Goal: Task Accomplishment & Management: Use online tool/utility

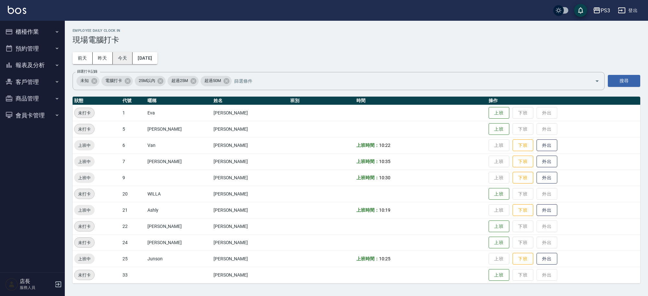
click at [120, 59] on button "今天" at bounding box center [123, 58] width 20 height 12
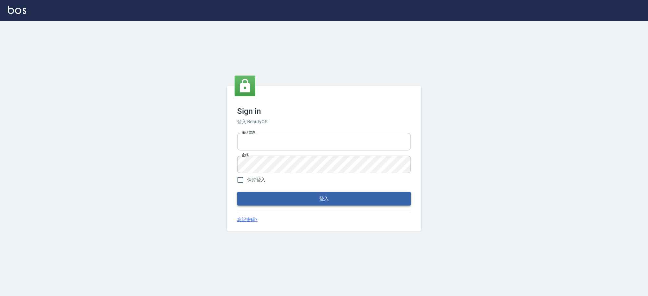
type input "0229521268"
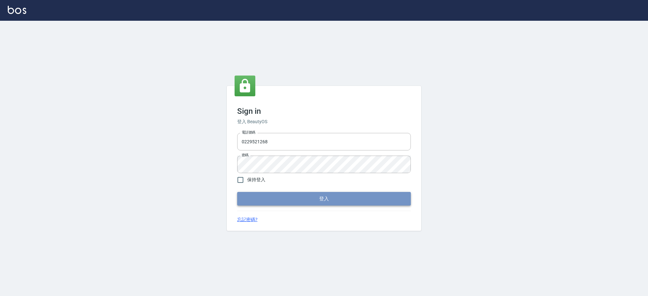
click at [295, 193] on button "登入" at bounding box center [324, 199] width 174 height 14
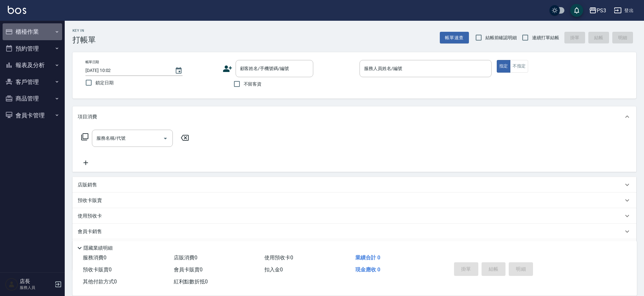
click at [25, 31] on button "櫃檯作業" at bounding box center [33, 31] width 60 height 17
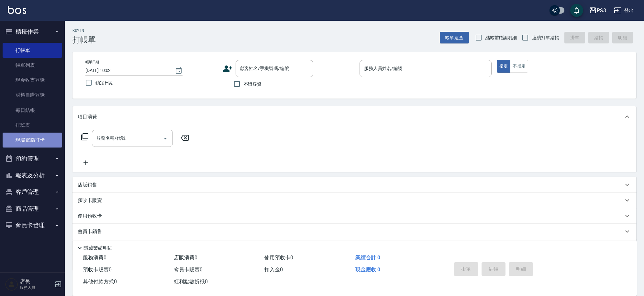
click at [39, 134] on link "現場電腦打卡" at bounding box center [33, 139] width 60 height 15
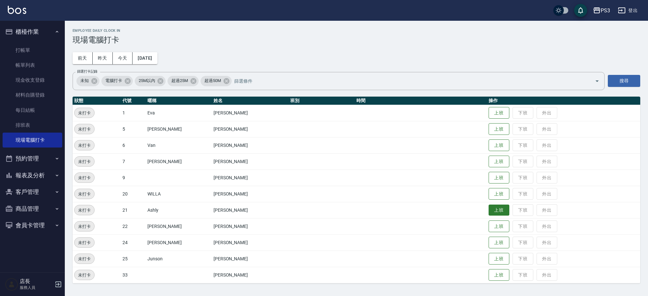
click at [489, 208] on button "上班" at bounding box center [498, 209] width 21 height 11
click at [488, 143] on button "上班" at bounding box center [498, 145] width 21 height 11
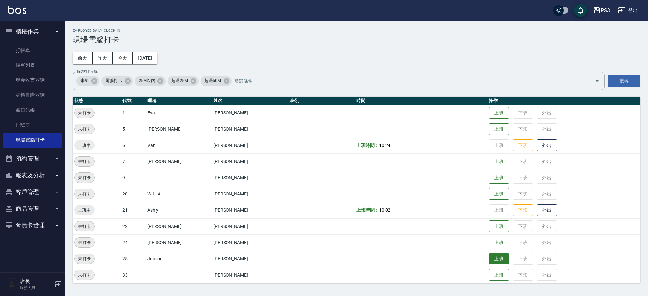
click at [488, 255] on button "上班" at bounding box center [498, 258] width 21 height 11
click at [488, 158] on button "上班" at bounding box center [498, 161] width 21 height 11
